Goal: Information Seeking & Learning: Learn about a topic

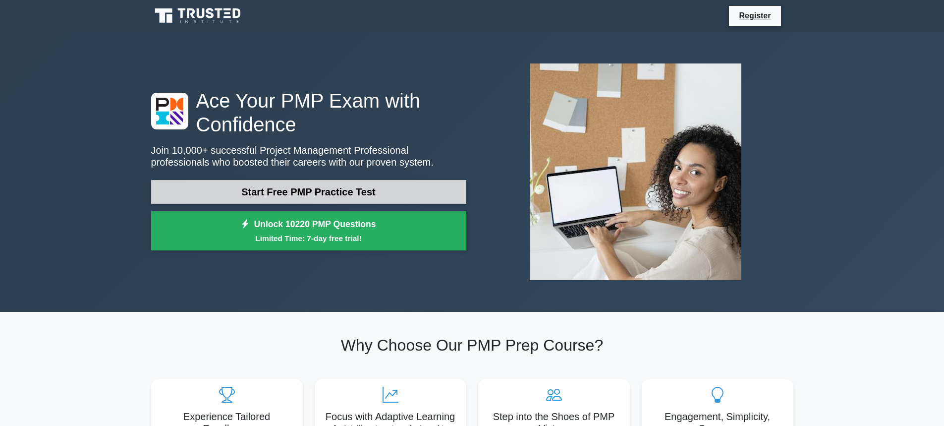
click at [281, 180] on link "Start Free PMP Practice Test" at bounding box center [308, 192] width 315 height 24
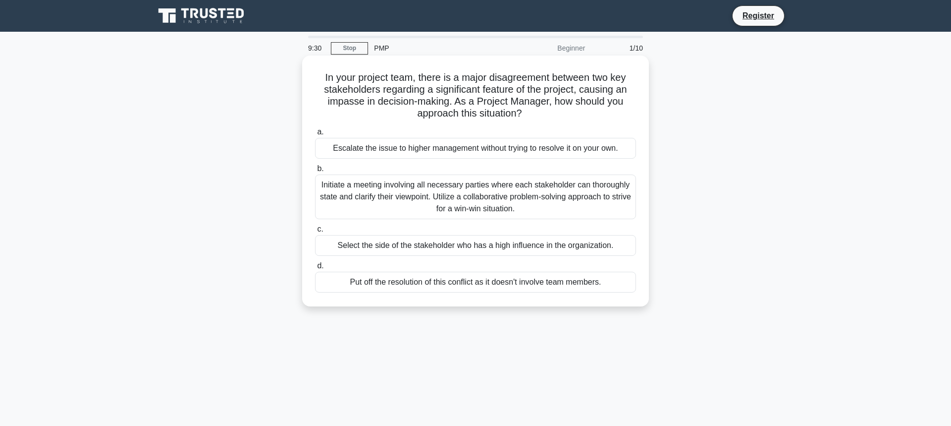
click at [496, 194] on div "Initiate a meeting involving all necessary parties where each stakeholder can t…" at bounding box center [475, 196] width 321 height 45
click at [315, 172] on input "b. Initiate a meeting involving all necessary parties where each stakeholder ca…" at bounding box center [315, 168] width 0 height 6
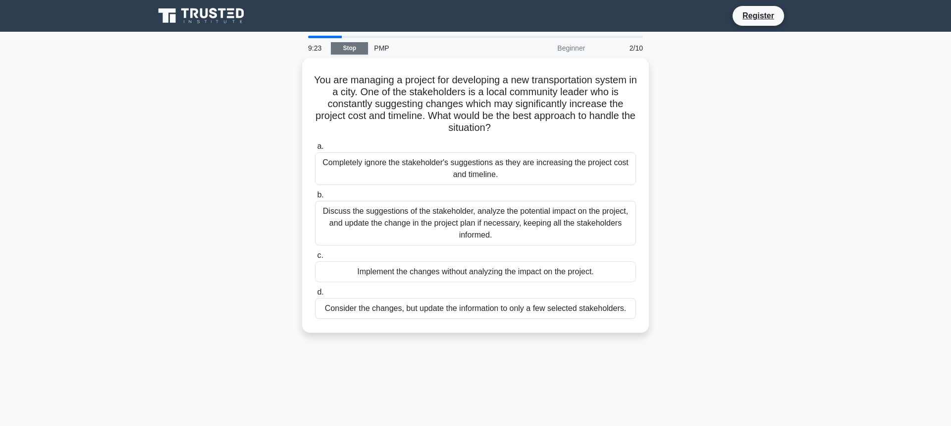
click at [359, 50] on link "Stop" at bounding box center [349, 48] width 37 height 12
